Goal: Task Accomplishment & Management: Use online tool/utility

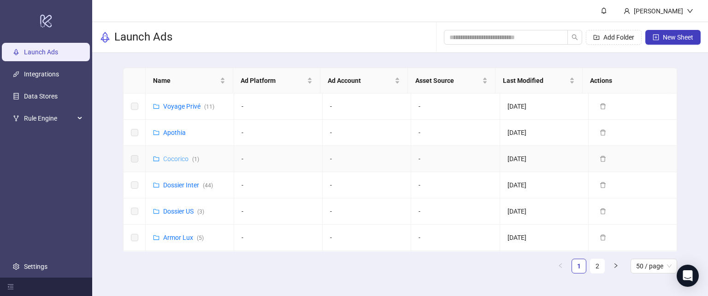
click at [178, 160] on link "Cocorico ( 1 )" at bounding box center [181, 158] width 36 height 7
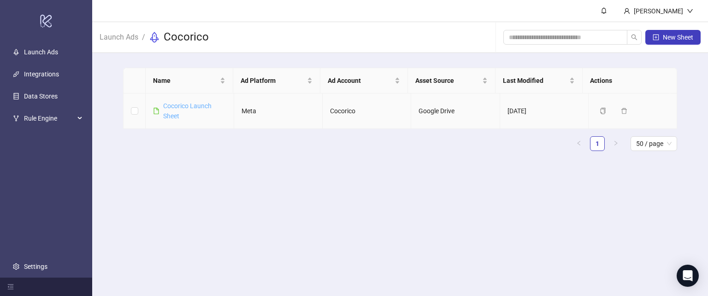
click at [175, 115] on link "Cocorico Launch Sheet" at bounding box center [187, 111] width 48 height 18
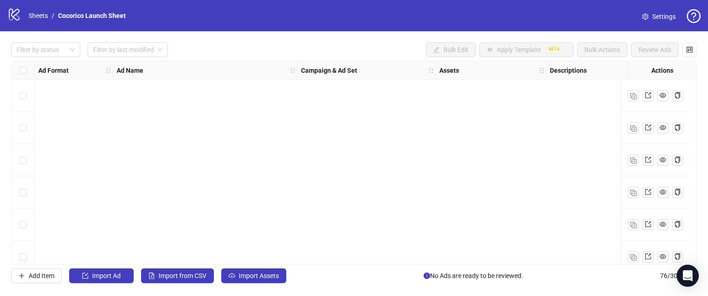
scroll to position [2270, 0]
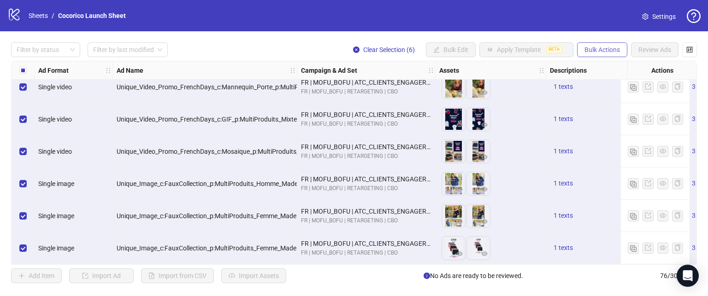
click at [610, 46] on span "Bulk Actions" at bounding box center [601, 49] width 35 height 7
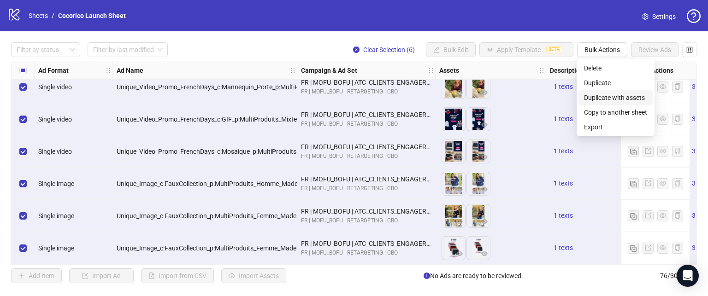
click at [636, 99] on span "Duplicate with assets" at bounding box center [615, 98] width 63 height 10
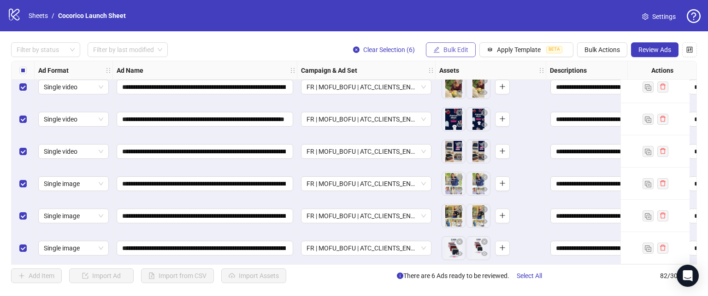
scroll to position [2417, 0]
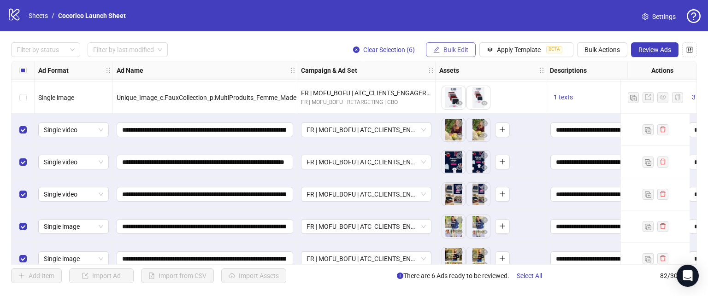
click at [458, 49] on span "Bulk Edit" at bounding box center [455, 49] width 25 height 7
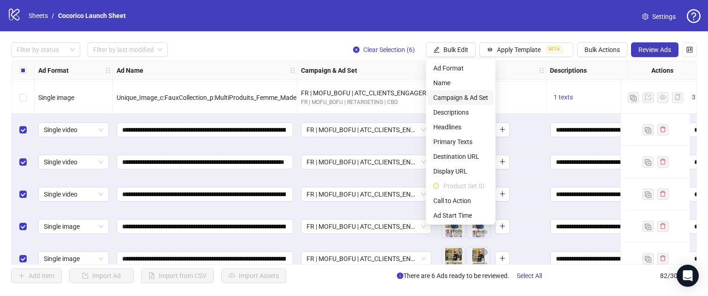
click at [467, 100] on span "Campaign & Ad Set" at bounding box center [460, 98] width 55 height 10
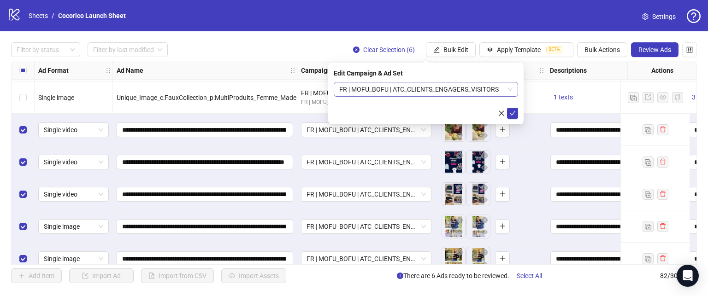
drag, startPoint x: 439, startPoint y: 92, endPoint x: 446, endPoint y: 88, distance: 7.8
click at [440, 91] on span "FR | MOFU_BOFU | ATC_CLIENTS_ENGAGERS_VISITORS" at bounding box center [425, 89] width 173 height 14
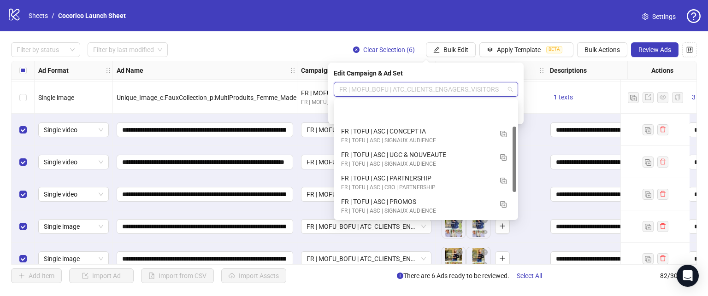
scroll to position [46, 0]
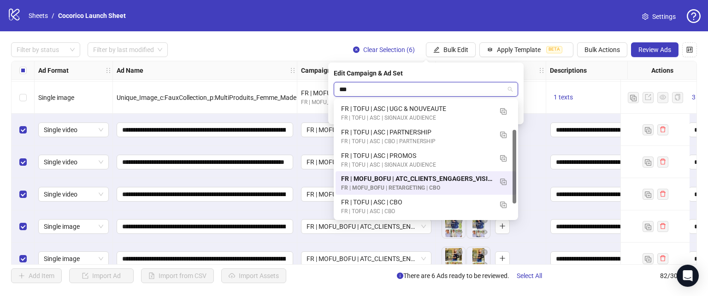
type input "****"
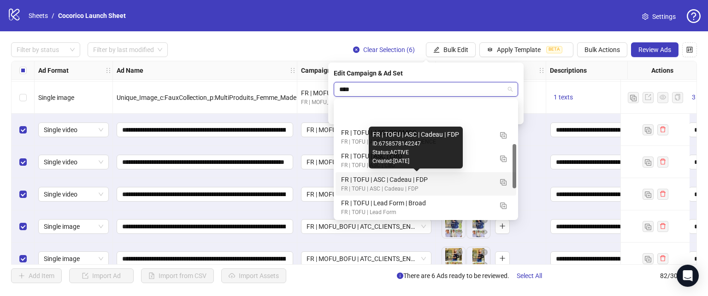
scroll to position [115, 0]
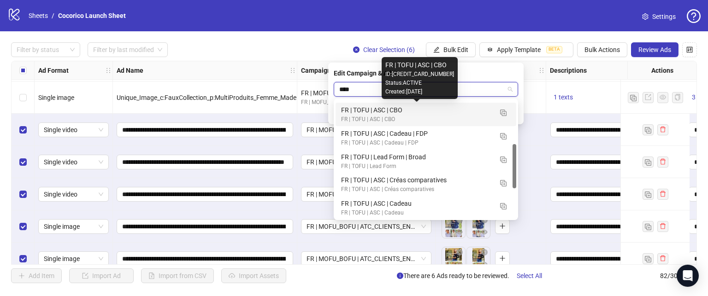
click at [483, 113] on div "FR | TOFU | ASC | CBO" at bounding box center [416, 110] width 151 height 10
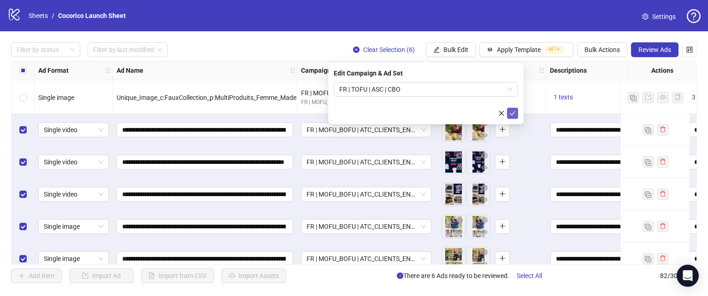
click at [512, 113] on icon "check" at bounding box center [512, 113] width 6 height 6
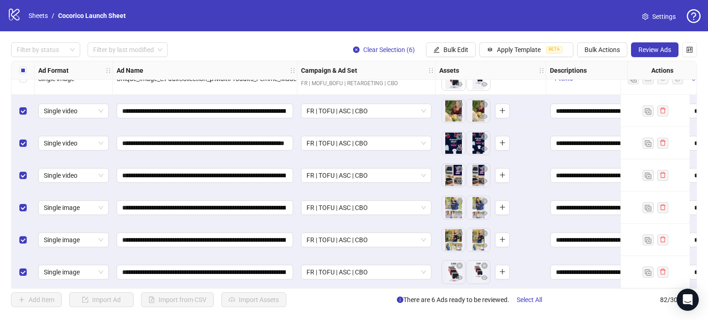
scroll to position [2439, 0]
